Goal: Task Accomplishment & Management: Manage account settings

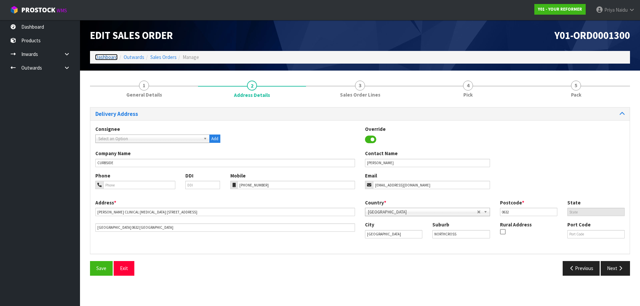
click at [115, 56] on link "Dashboard" at bounding box center [106, 57] width 23 height 6
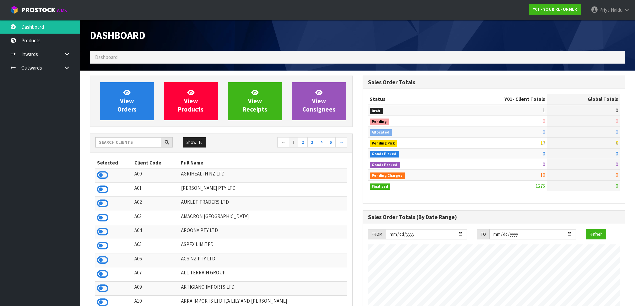
scroll to position [505, 272]
click at [138, 139] on input "text" at bounding box center [128, 142] width 66 height 10
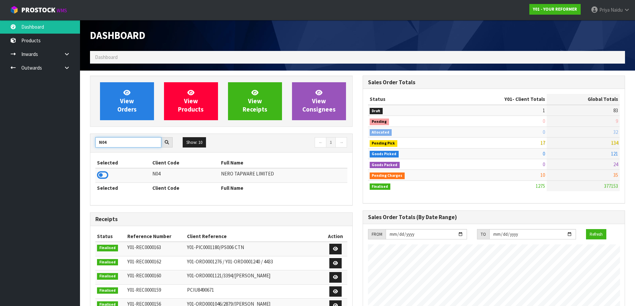
type input "N04"
click at [101, 172] on icon at bounding box center [102, 175] width 11 height 10
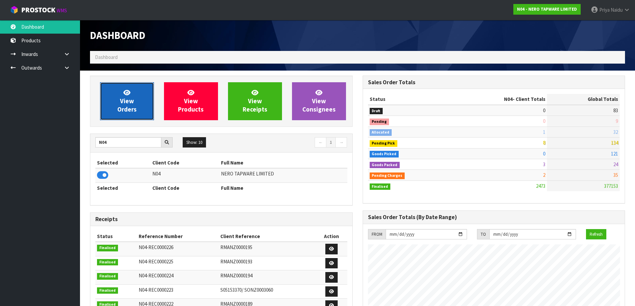
click at [134, 101] on link "View Orders" at bounding box center [127, 101] width 54 height 38
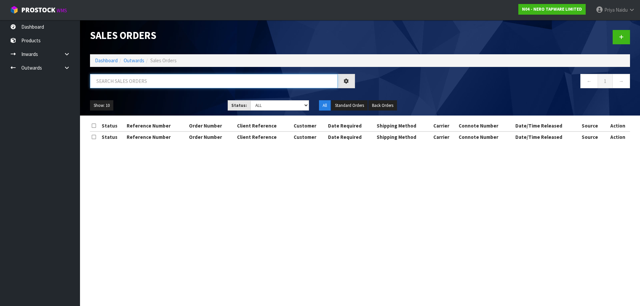
click at [156, 83] on input "text" at bounding box center [214, 81] width 248 height 14
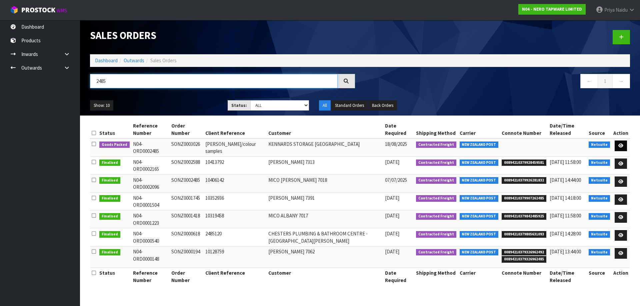
type input "2485"
click at [621, 143] on link at bounding box center [620, 146] width 12 height 11
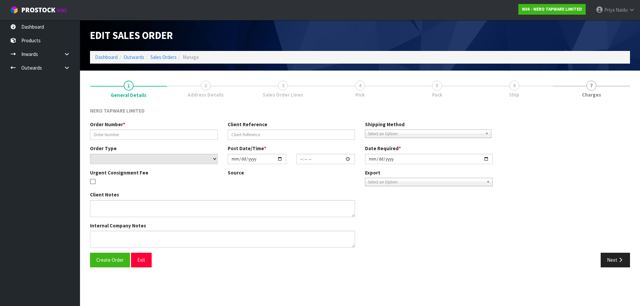
type input "SONZ0003026"
type input "[PERSON_NAME]/colour samples"
select select "number:0"
type input "[DATE]"
type input "14:30:05.000"
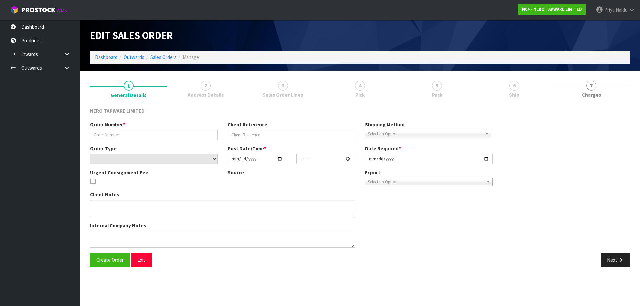
type input "[DATE]"
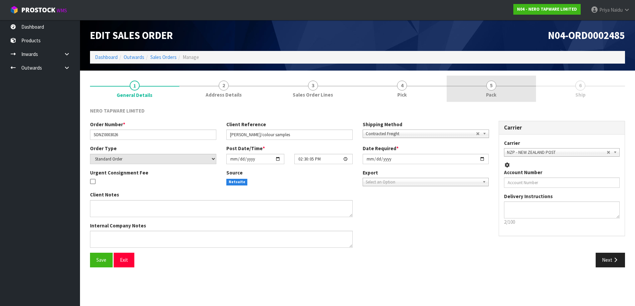
click at [474, 94] on link "5 Pack" at bounding box center [490, 89] width 89 height 26
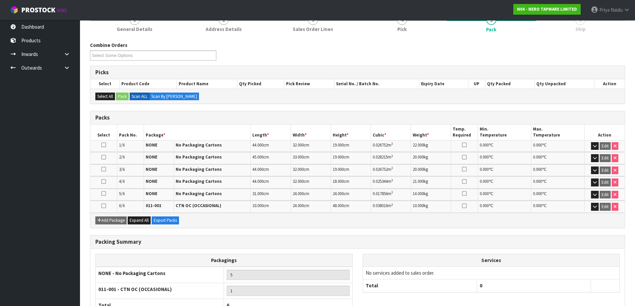
scroll to position [115, 0]
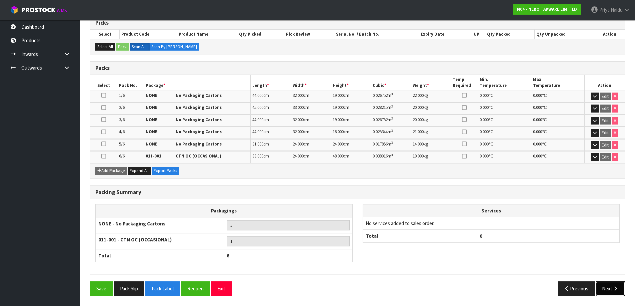
click at [607, 289] on button "Next" at bounding box center [609, 289] width 29 height 14
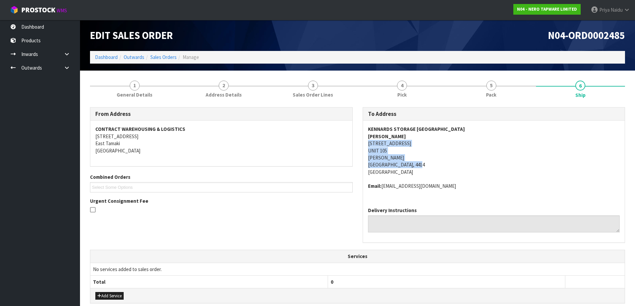
copy address "[STREET_ADDRESS][PERSON_NAME]"
drag, startPoint x: 365, startPoint y: 142, endPoint x: 431, endPoint y: 165, distance: 69.0
click at [431, 165] on div "KENNARDS STORAGE [GEOGRAPHIC_DATA][PERSON_NAME] [STREET_ADDRESS][PERSON_NAME] E…" at bounding box center [494, 161] width 262 height 81
click at [469, 151] on address "KENNARDS STORAGE [GEOGRAPHIC_DATA][PERSON_NAME] [STREET_ADDRESS][PERSON_NAME]" at bounding box center [494, 151] width 252 height 50
copy address "[STREET_ADDRESS]"
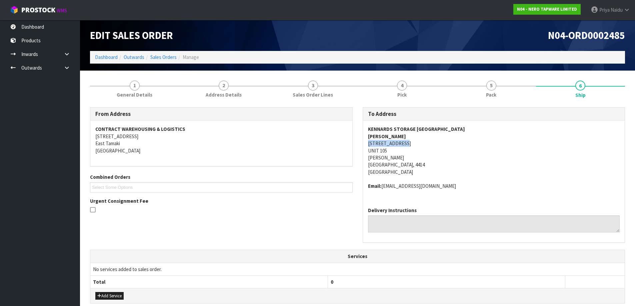
drag, startPoint x: 367, startPoint y: 145, endPoint x: 418, endPoint y: 144, distance: 51.0
click at [418, 144] on div "KENNARDS STORAGE [GEOGRAPHIC_DATA][PERSON_NAME] [STREET_ADDRESS][PERSON_NAME] E…" at bounding box center [494, 161] width 262 height 81
click at [477, 158] on address "KENNARDS STORAGE [GEOGRAPHIC_DATA][PERSON_NAME] [STREET_ADDRESS][PERSON_NAME]" at bounding box center [494, 151] width 252 height 50
copy address "UNIT 105"
drag, startPoint x: 365, startPoint y: 151, endPoint x: 403, endPoint y: 153, distance: 38.0
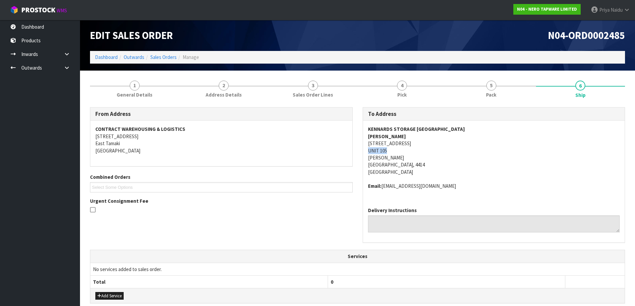
click at [403, 153] on div "KENNARDS STORAGE [GEOGRAPHIC_DATA][PERSON_NAME] [STREET_ADDRESS][PERSON_NAME] E…" at bounding box center [494, 161] width 262 height 81
click at [477, 147] on address "KENNARDS STORAGE [GEOGRAPHIC_DATA][PERSON_NAME] [STREET_ADDRESS][PERSON_NAME]" at bounding box center [494, 151] width 252 height 50
copy strong "[PERSON_NAME]"
drag, startPoint x: 364, startPoint y: 138, endPoint x: 421, endPoint y: 137, distance: 57.3
click at [421, 137] on div "KENNARDS STORAGE [GEOGRAPHIC_DATA][PERSON_NAME] [STREET_ADDRESS][PERSON_NAME] E…" at bounding box center [494, 161] width 262 height 81
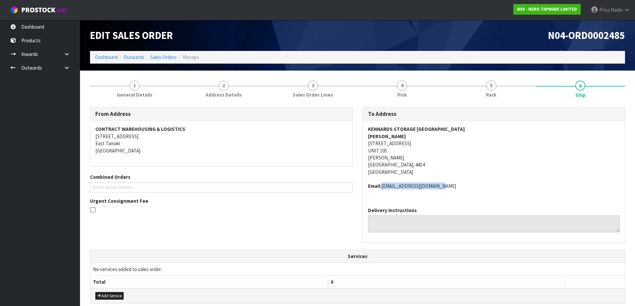
copy address "[EMAIL_ADDRESS][DOMAIN_NAME]"
drag, startPoint x: 382, startPoint y: 186, endPoint x: 399, endPoint y: 185, distance: 17.0
click at [437, 184] on address "Email: [EMAIL_ADDRESS][DOMAIN_NAME]" at bounding box center [494, 186] width 252 height 7
drag, startPoint x: 487, startPoint y: 170, endPoint x: 467, endPoint y: 169, distance: 20.0
click at [487, 170] on address "KENNARDS STORAGE [GEOGRAPHIC_DATA][PERSON_NAME] [STREET_ADDRESS][PERSON_NAME]" at bounding box center [494, 151] width 252 height 50
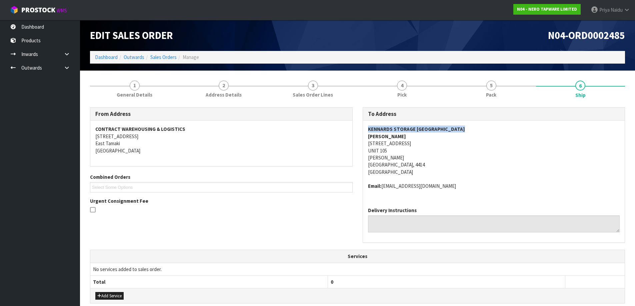
copy strong "KENNARDS STORAGE [GEOGRAPHIC_DATA]"
drag, startPoint x: 360, startPoint y: 129, endPoint x: 474, endPoint y: 126, distance: 114.0
click at [474, 126] on div "To Address KENNARDS STORAGE [GEOGRAPHIC_DATA][PERSON_NAME] [STREET_ADDRESS][PER…" at bounding box center [493, 178] width 273 height 143
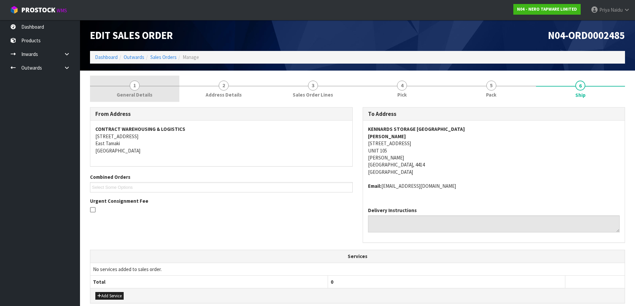
click at [135, 96] on span "General Details" at bounding box center [135, 94] width 36 height 7
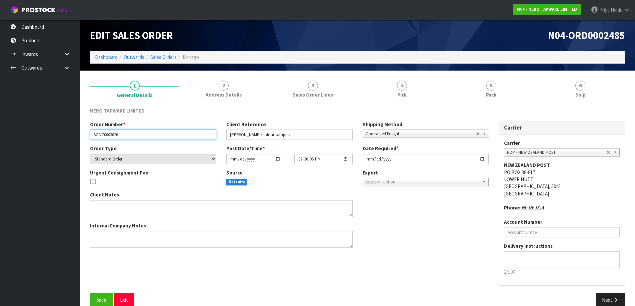
drag, startPoint x: 90, startPoint y: 132, endPoint x: 149, endPoint y: 128, distance: 59.1
click at [149, 128] on div "Order Number * SONZ0003026" at bounding box center [153, 130] width 136 height 19
drag, startPoint x: 227, startPoint y: 133, endPoint x: 25, endPoint y: 213, distance: 217.0
click at [306, 137] on input "[PERSON_NAME]/colour samples" at bounding box center [289, 135] width 126 height 10
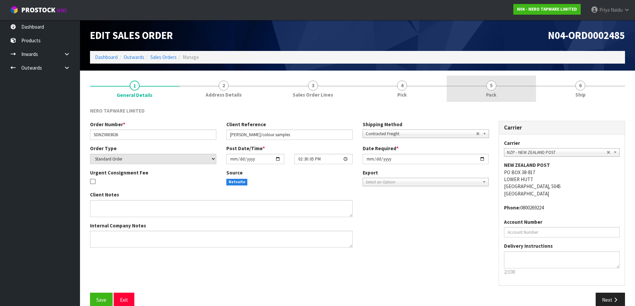
click at [500, 97] on link "5 Pack" at bounding box center [490, 89] width 89 height 26
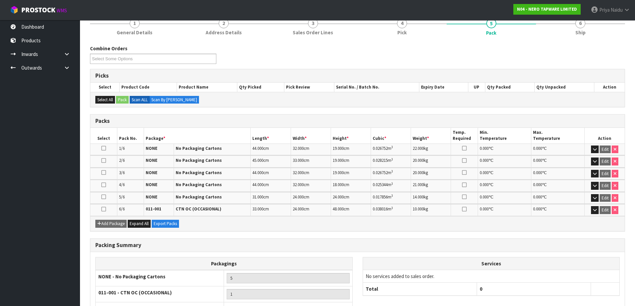
scroll to position [67, 0]
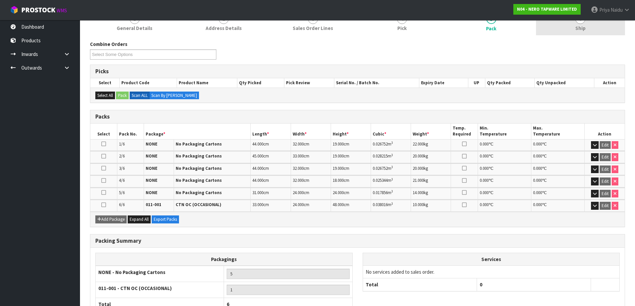
drag, startPoint x: 590, startPoint y: 29, endPoint x: 588, endPoint y: 33, distance: 4.3
click at [590, 29] on link "6 Ship" at bounding box center [580, 22] width 89 height 26
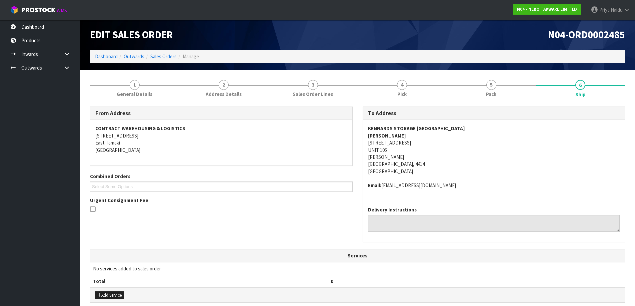
scroll to position [0, 0]
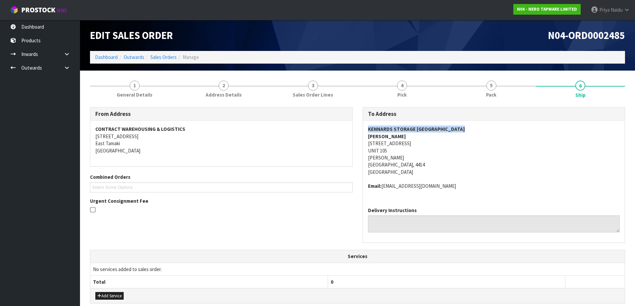
copy strong "KENNARDS STORAGE [GEOGRAPHIC_DATA]"
drag, startPoint x: 368, startPoint y: 129, endPoint x: 507, endPoint y: 124, distance: 139.0
click at [507, 124] on div "KENNARDS STORAGE [GEOGRAPHIC_DATA][PERSON_NAME] [STREET_ADDRESS][PERSON_NAME] E…" at bounding box center [494, 161] width 262 height 81
click at [502, 158] on address "KENNARDS STORAGE [GEOGRAPHIC_DATA][PERSON_NAME] [STREET_ADDRESS][PERSON_NAME]" at bounding box center [494, 151] width 252 height 50
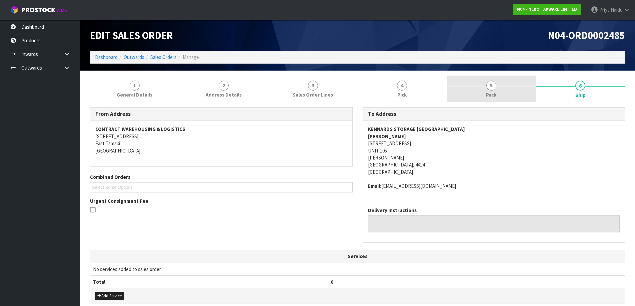
click at [490, 89] on span "5" at bounding box center [491, 86] width 10 height 10
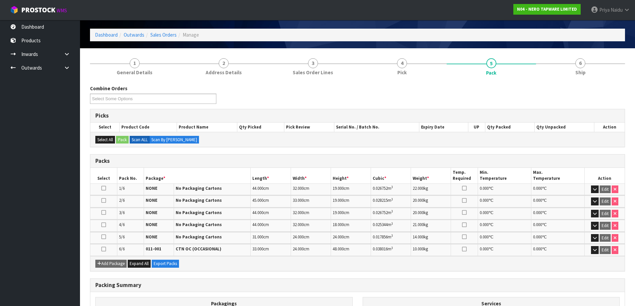
scroll to position [33, 0]
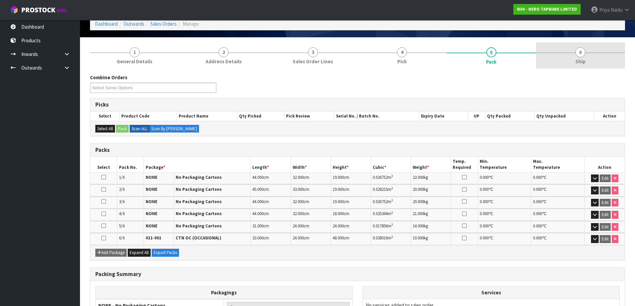
click at [574, 65] on link "6 Ship" at bounding box center [580, 55] width 89 height 26
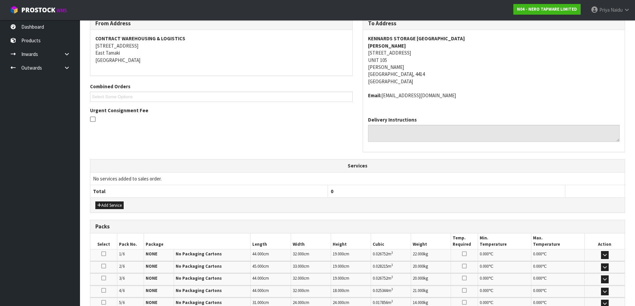
scroll to position [193, 0]
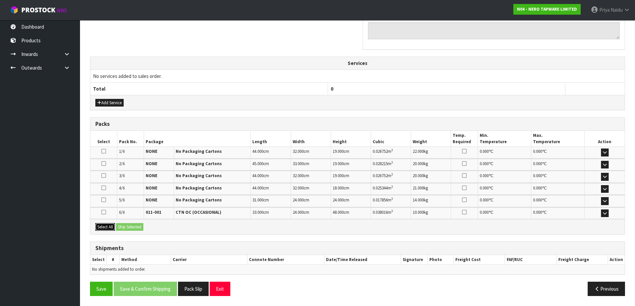
click at [113, 230] on button "Select All" at bounding box center [105, 227] width 20 height 8
click at [123, 229] on button "Ship Selected" at bounding box center [129, 227] width 27 height 8
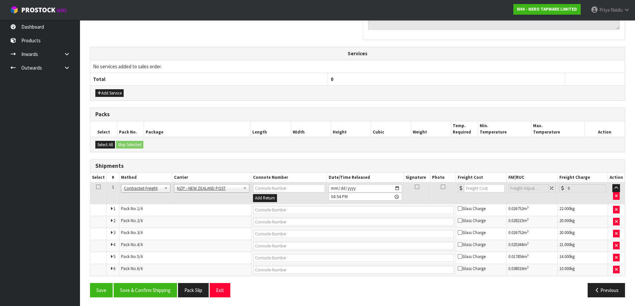
scroll to position [204, 0]
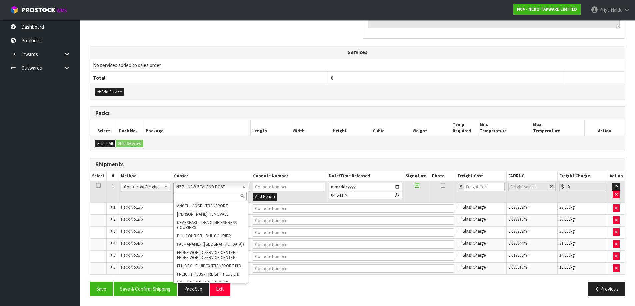
click at [192, 196] on input "text" at bounding box center [211, 196] width 72 height 8
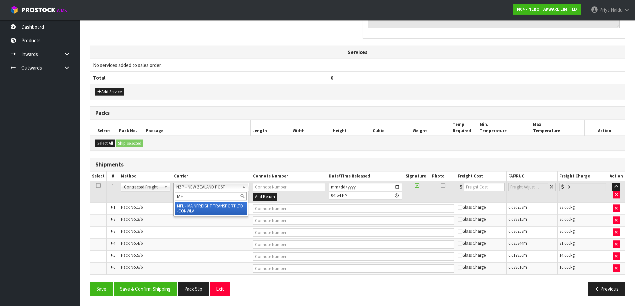
type input "MF"
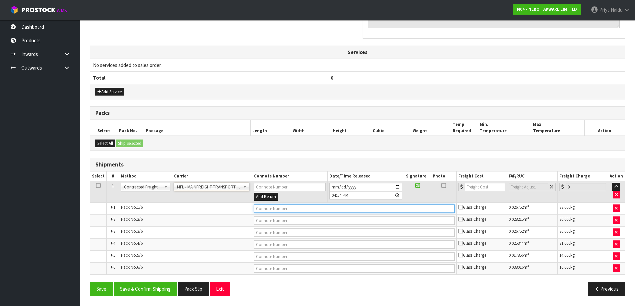
click at [299, 206] on input "text" at bounding box center [354, 209] width 201 height 8
paste input "FWM58307953"
type input "FWM58307953"
click at [478, 190] on input "number" at bounding box center [484, 187] width 40 height 8
type input "46"
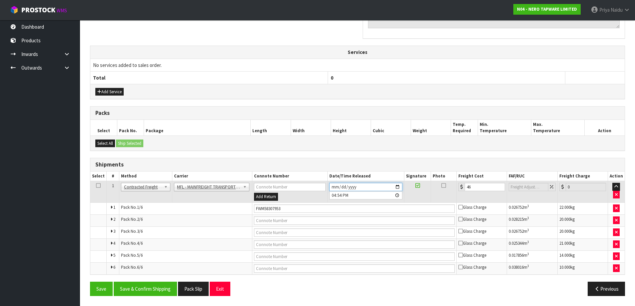
click at [397, 187] on input "[DATE]" at bounding box center [365, 187] width 73 height 8
type input "[DATE]"
click at [142, 290] on button "Save & Confirm Shipping" at bounding box center [145, 289] width 63 height 14
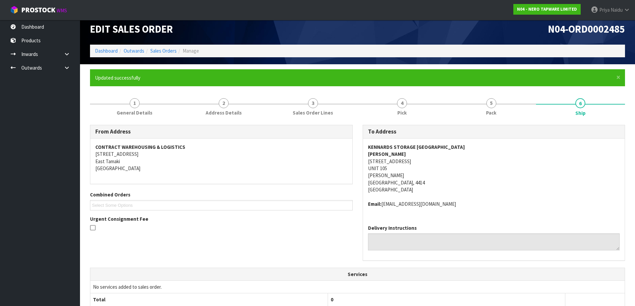
scroll to position [0, 0]
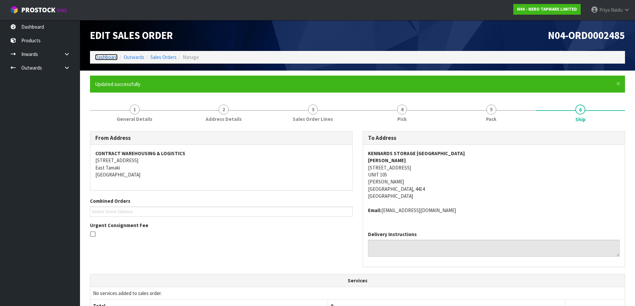
click at [110, 58] on link "Dashboard" at bounding box center [106, 57] width 23 height 6
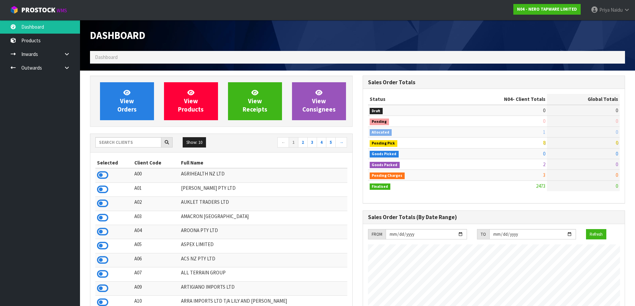
scroll to position [505, 272]
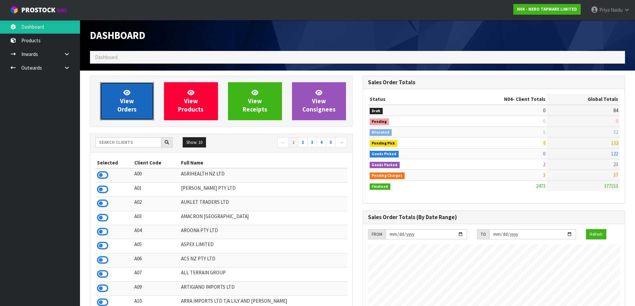
click at [132, 103] on span "View Orders" at bounding box center [126, 101] width 19 height 25
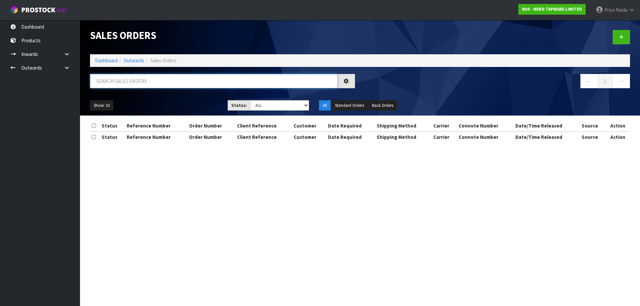
click at [137, 78] on input "text" at bounding box center [214, 81] width 248 height 14
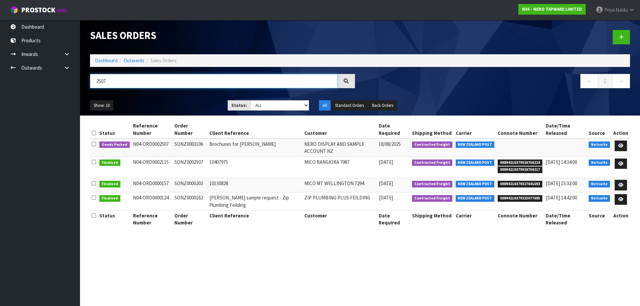
type input "2507"
click at [161, 102] on ul "Show: 10 5 10 25 50" at bounding box center [154, 105] width 128 height 11
click at [179, 99] on div "Show: 10 5 10 25 50 Status: Draft Pending Allocated Pending Pick Goods Picked G…" at bounding box center [360, 105] width 550 height 21
click at [179, 106] on ul "Show: 10 5 10 25 50" at bounding box center [154, 105] width 128 height 11
click at [619, 143] on link at bounding box center [620, 146] width 12 height 11
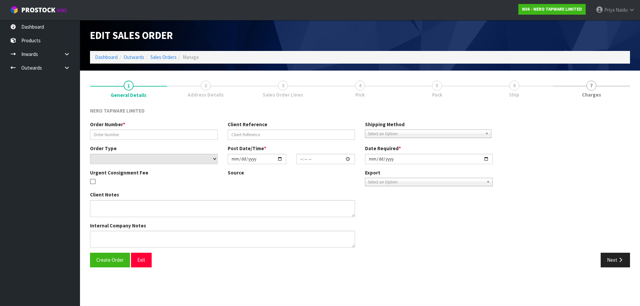
type input "SONZ0003106"
type input "Brochures for [PERSON_NAME]"
select select "number:0"
type input "[DATE]"
type input "17:00:06.000"
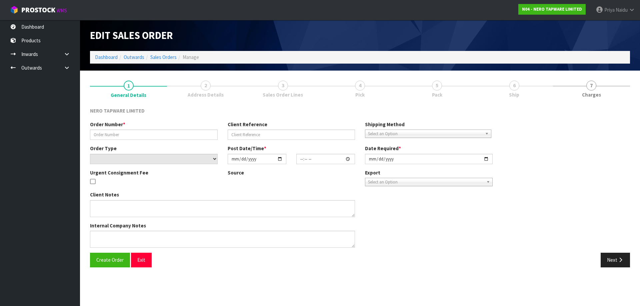
type input "[DATE]"
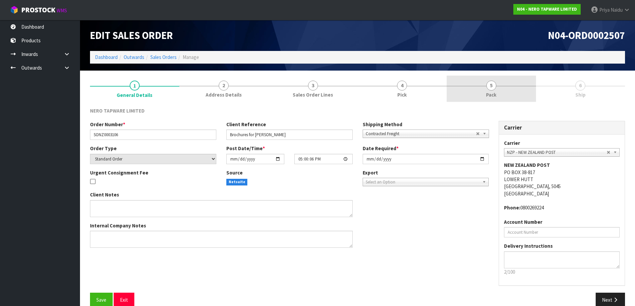
click at [454, 96] on link "5 Pack" at bounding box center [490, 89] width 89 height 26
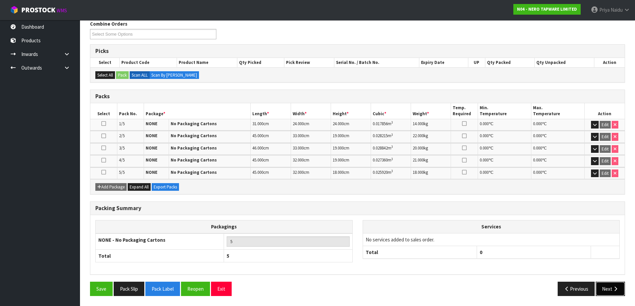
click at [602, 291] on button "Next" at bounding box center [609, 289] width 29 height 14
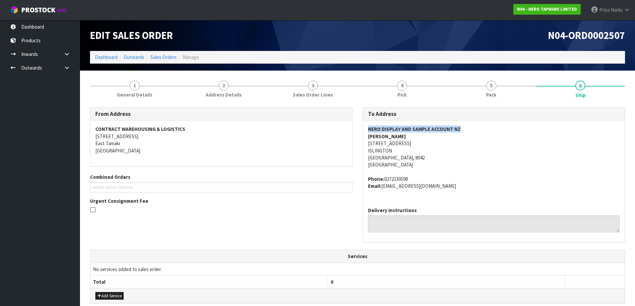
copy strong "NERO DISPLAY AND SAMPLE ACCOUNT NZ"
drag, startPoint x: 375, startPoint y: 125, endPoint x: 476, endPoint y: 128, distance: 101.3
click at [476, 128] on div "NERO DISPLAY AND SAMPLE ACCOUNT NZ [PERSON_NAME] [STREET_ADDRESS] Phone: [PHONE…" at bounding box center [494, 161] width 262 height 81
copy strong "[PERSON_NAME]"
drag, startPoint x: 363, startPoint y: 138, endPoint x: 416, endPoint y: 136, distance: 53.0
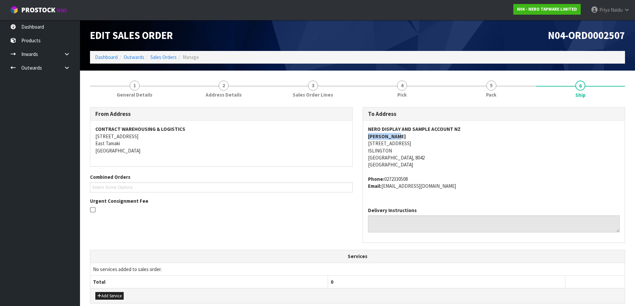
click at [416, 136] on div "NERO DISPLAY AND SAMPLE ACCOUNT NZ [PERSON_NAME] [STREET_ADDRESS] Phone: [PHONE…" at bounding box center [494, 161] width 262 height 81
copy address "[STREET_ADDRESS]"
drag, startPoint x: 363, startPoint y: 143, endPoint x: 430, endPoint y: 156, distance: 67.5
click at [430, 156] on div "NERO DISPLAY AND SAMPLE ACCOUNT NZ [PERSON_NAME] [STREET_ADDRESS] Phone: [PHONE…" at bounding box center [494, 161] width 262 height 81
drag, startPoint x: 484, startPoint y: 153, endPoint x: 422, endPoint y: 141, distance: 62.4
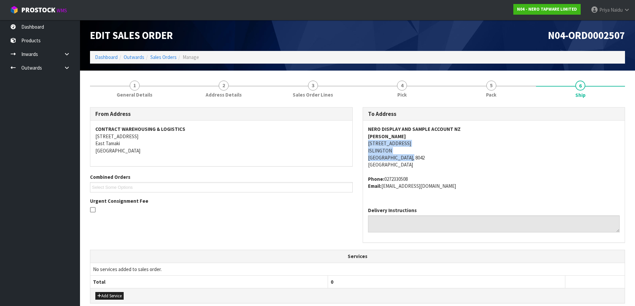
click at [484, 153] on address "NERO DISPLAY AND SAMPLE ACCOUNT NZ [PERSON_NAME] [STREET_ADDRESS]" at bounding box center [494, 147] width 252 height 43
drag, startPoint x: 366, startPoint y: 145, endPoint x: 420, endPoint y: 142, distance: 54.1
click at [420, 142] on div "NERO DISPLAY AND SAMPLE ACCOUNT NZ [PERSON_NAME] [STREET_ADDRESS] Phone: [PHONE…" at bounding box center [494, 161] width 262 height 81
drag, startPoint x: 383, startPoint y: 179, endPoint x: 422, endPoint y: 179, distance: 39.0
click at [422, 179] on address "Phone: [PHONE_NUMBER] Email: [EMAIL_ADDRESS][DOMAIN_NAME]" at bounding box center [494, 183] width 252 height 14
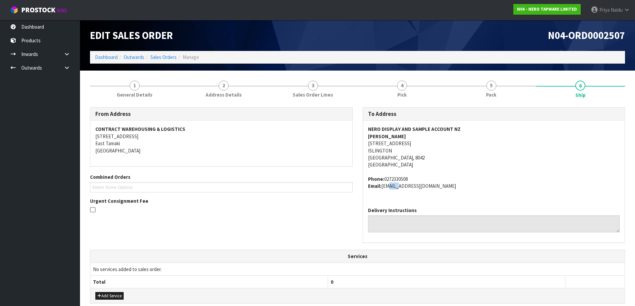
drag, startPoint x: 383, startPoint y: 187, endPoint x: 394, endPoint y: 190, distance: 10.9
click at [394, 190] on div "NERO DISPLAY AND SAMPLE ACCOUNT NZ [PERSON_NAME] [STREET_ADDRESS] Phone: [PHONE…" at bounding box center [494, 161] width 262 height 81
click at [383, 188] on address "Phone: [PHONE_NUMBER] Email: [EMAIL_ADDRESS][DOMAIN_NAME]" at bounding box center [494, 183] width 252 height 14
drag, startPoint x: 383, startPoint y: 188, endPoint x: 465, endPoint y: 183, distance: 82.5
click at [475, 184] on address "Phone: [PHONE_NUMBER] Email: [EMAIL_ADDRESS][DOMAIN_NAME]" at bounding box center [494, 183] width 252 height 14
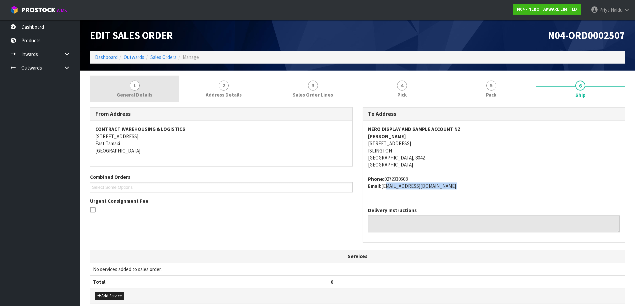
click at [150, 99] on link "1 General Details" at bounding box center [134, 89] width 89 height 26
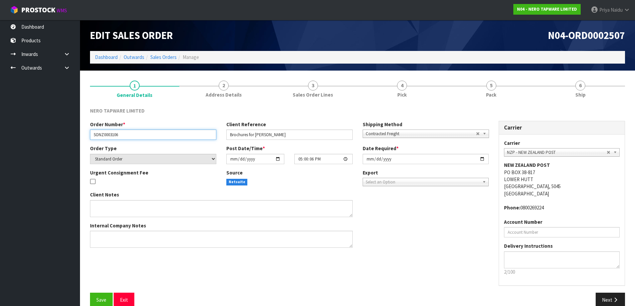
drag, startPoint x: 92, startPoint y: 134, endPoint x: 142, endPoint y: 139, distance: 49.8
click at [142, 139] on input "SONZ0003106" at bounding box center [153, 135] width 126 height 10
drag, startPoint x: 229, startPoint y: 136, endPoint x: 271, endPoint y: 139, distance: 42.4
click at [294, 137] on input "Brochures for [PERSON_NAME]" at bounding box center [289, 135] width 126 height 10
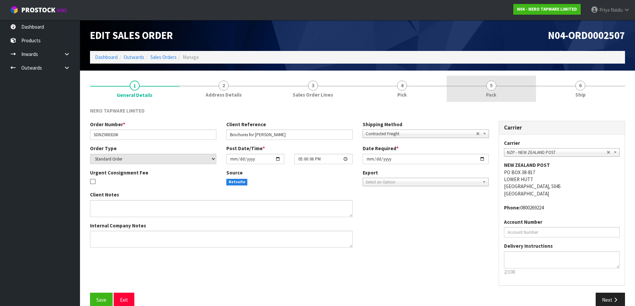
click at [494, 101] on link "5 Pack" at bounding box center [490, 89] width 89 height 26
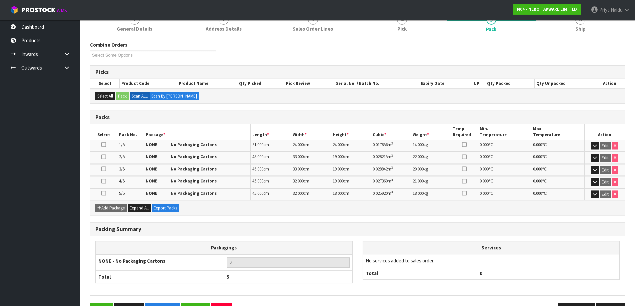
scroll to position [67, 0]
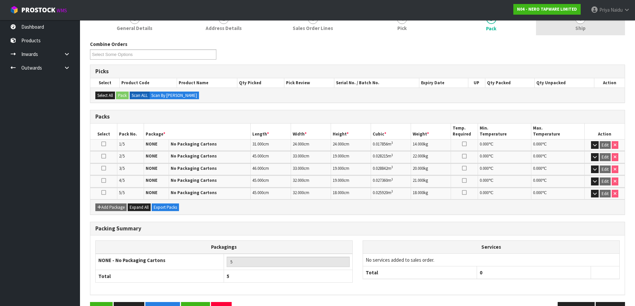
click at [581, 33] on link "6 Ship" at bounding box center [580, 22] width 89 height 26
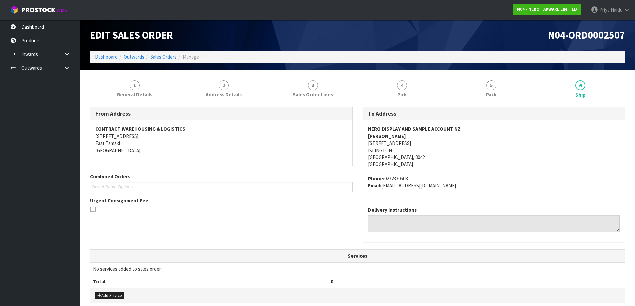
scroll to position [0, 0]
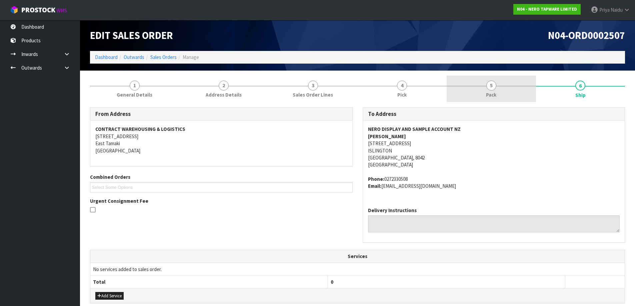
drag, startPoint x: 476, startPoint y: 83, endPoint x: 467, endPoint y: 83, distance: 9.0
click at [475, 81] on link "5 Pack" at bounding box center [490, 89] width 89 height 26
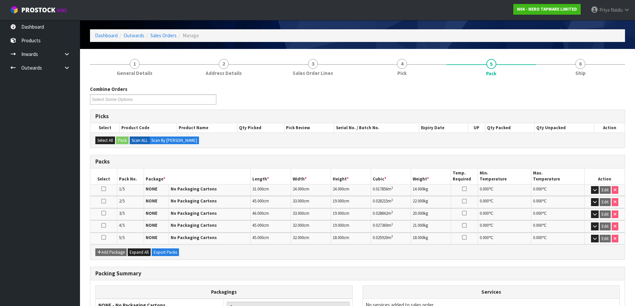
scroll to position [33, 0]
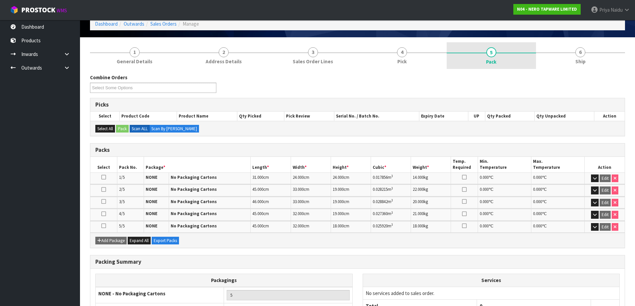
click at [552, 48] on link "6 Ship" at bounding box center [580, 55] width 89 height 26
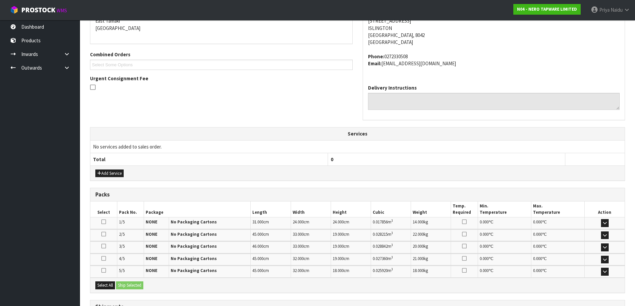
scroll to position [181, 0]
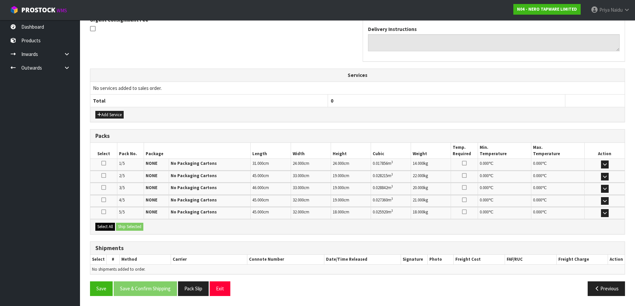
drag, startPoint x: 101, startPoint y: 218, endPoint x: 108, endPoint y: 224, distance: 9.2
click at [103, 222] on div "Packs Select Pack No. Package Length Width Height Cubic Weight Temp. Required M…" at bounding box center [357, 181] width 535 height 105
click at [108, 225] on button "Select All" at bounding box center [105, 227] width 20 height 8
click at [122, 228] on button "Ship Selected" at bounding box center [129, 227] width 27 height 8
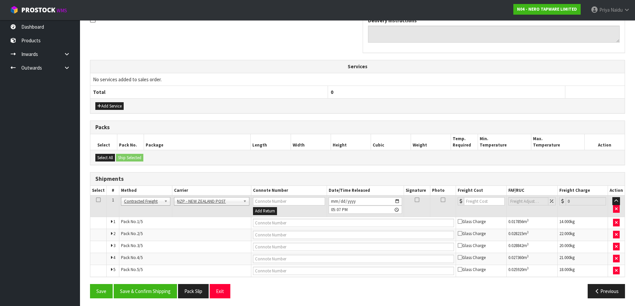
scroll to position [192, 0]
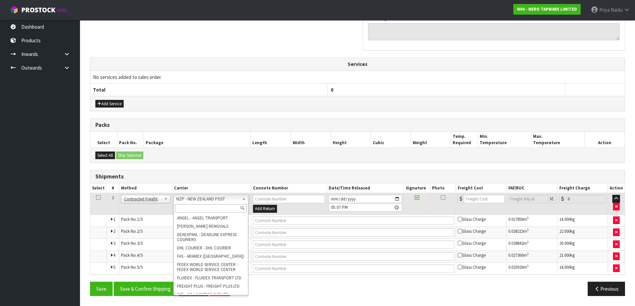
click at [178, 210] on input "text" at bounding box center [211, 208] width 72 height 8
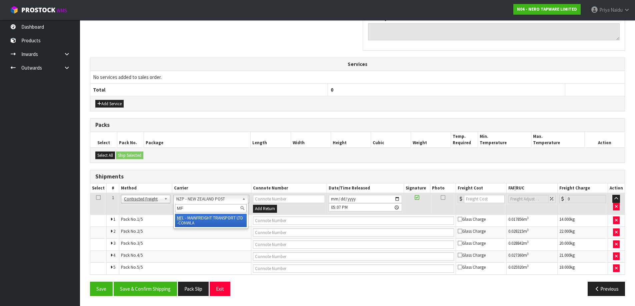
type input "MF"
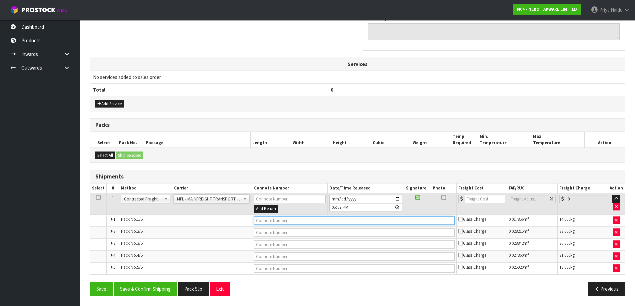
click at [281, 220] on input "text" at bounding box center [354, 221] width 201 height 8
paste input "FWM58308156"
type input "FWM58308156"
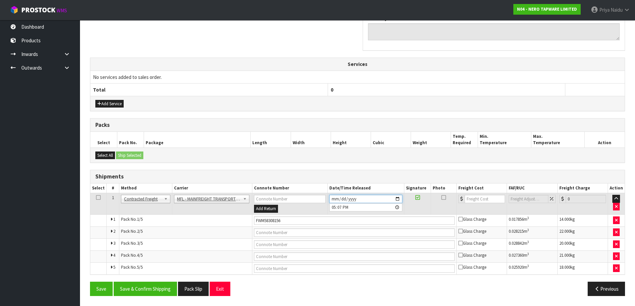
click at [397, 199] on input "[DATE]" at bounding box center [365, 199] width 73 height 8
type input "[DATE]"
click at [476, 200] on input "number" at bounding box center [484, 199] width 40 height 8
type input "61"
click at [149, 290] on button "Save & Confirm Shipping" at bounding box center [145, 289] width 63 height 14
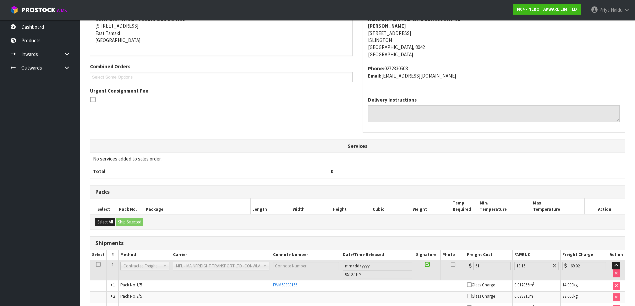
scroll to position [0, 0]
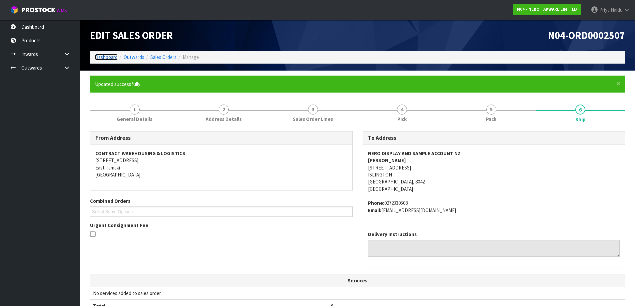
click at [112, 57] on link "Dashboard" at bounding box center [106, 57] width 23 height 6
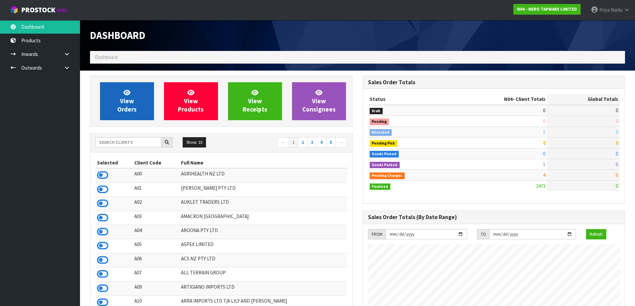
scroll to position [505, 272]
click at [134, 110] on span "View Orders" at bounding box center [126, 101] width 19 height 25
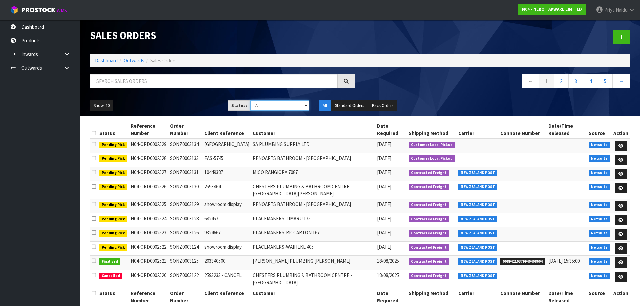
click at [276, 104] on select "Draft Pending Allocated Pending Pick Goods Picked Goods Packed Pending Charges …" at bounding box center [279, 105] width 59 height 10
click at [250, 100] on select "Draft Pending Allocated Pending Pick Goods Picked Goods Packed Pending Charges …" at bounding box center [279, 105] width 59 height 10
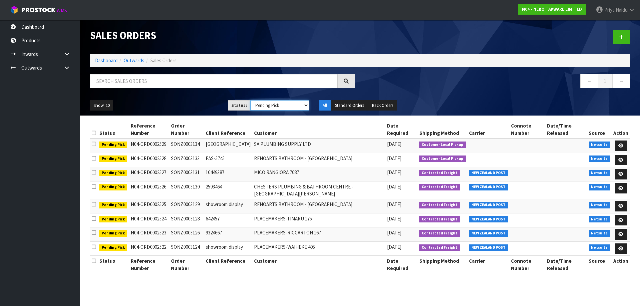
click at [274, 106] on select "Draft Pending Allocated Pending Pick Goods Picked Goods Packed Pending Charges …" at bounding box center [279, 105] width 59 height 10
click at [250, 100] on select "Draft Pending Allocated Pending Pick Goods Picked Goods Packed Pending Charges …" at bounding box center [279, 105] width 59 height 10
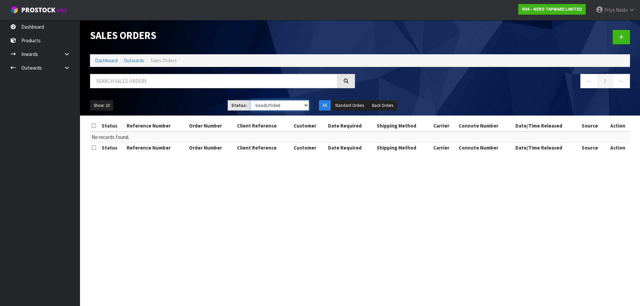
drag, startPoint x: 270, startPoint y: 105, endPoint x: 267, endPoint y: 109, distance: 4.8
click at [270, 105] on select "Draft Pending Allocated Pending Pick Goods Picked Goods Packed Pending Charges …" at bounding box center [279, 105] width 59 height 10
select select "string:5"
click at [250, 100] on select "Draft Pending Allocated Pending Pick Goods Picked Goods Packed Pending Charges …" at bounding box center [279, 105] width 59 height 10
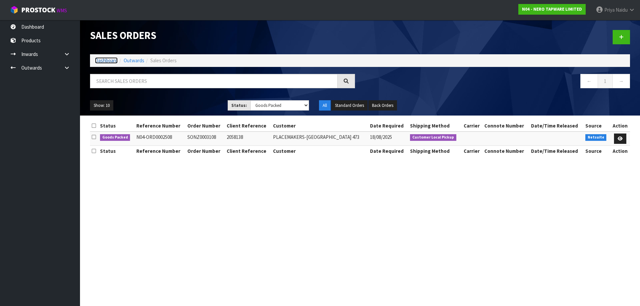
click at [102, 61] on link "Dashboard" at bounding box center [106, 60] width 23 height 6
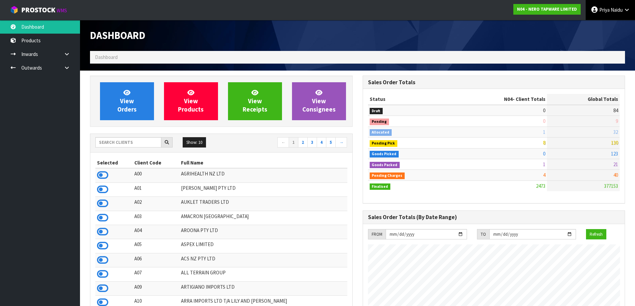
click at [600, 7] on span "Priya" at bounding box center [604, 10] width 10 height 6
click at [593, 28] on link "Logout" at bounding box center [608, 26] width 53 height 9
